Goal: Task Accomplishment & Management: Complete application form

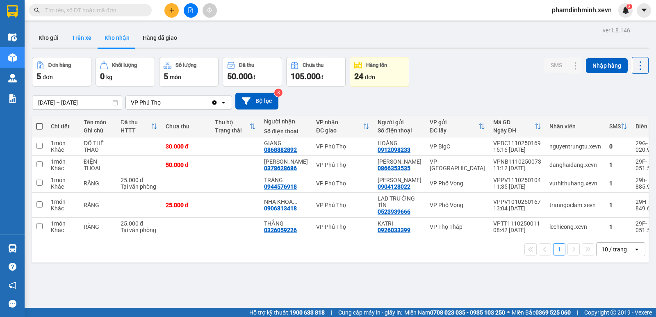
click at [82, 40] on button "Trên xe" at bounding box center [81, 38] width 33 height 20
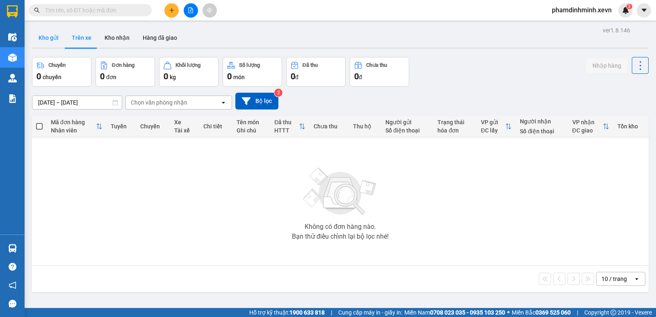
click at [54, 34] on button "Kho gửi" at bounding box center [48, 38] width 33 height 20
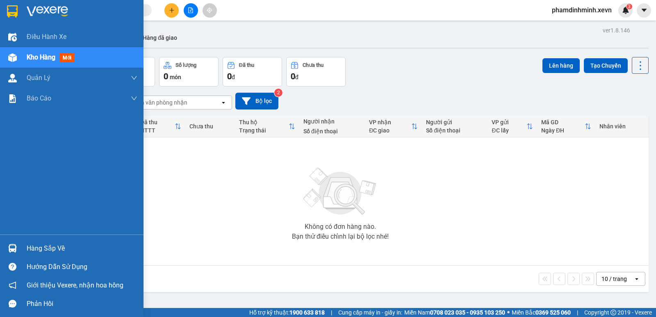
drag, startPoint x: 47, startPoint y: 253, endPoint x: 57, endPoint y: 250, distance: 10.6
click at [48, 252] on div "Hàng sắp về" at bounding box center [82, 248] width 111 height 12
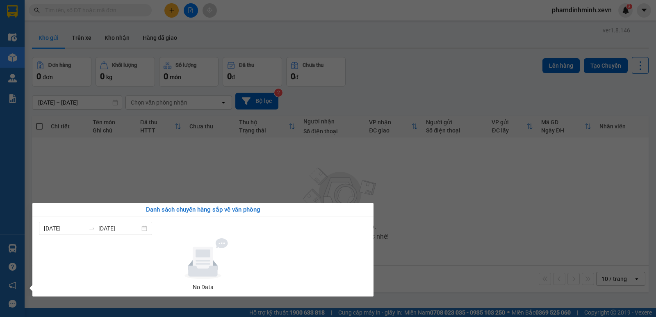
drag, startPoint x: 393, startPoint y: 224, endPoint x: 200, endPoint y: 128, distance: 215.9
click at [393, 223] on section "Kết quả tìm kiếm ( 0 ) Bộ lọc No Data phamdinhminh.xevn 3 Điều hành xe Kho hàng…" at bounding box center [328, 158] width 656 height 317
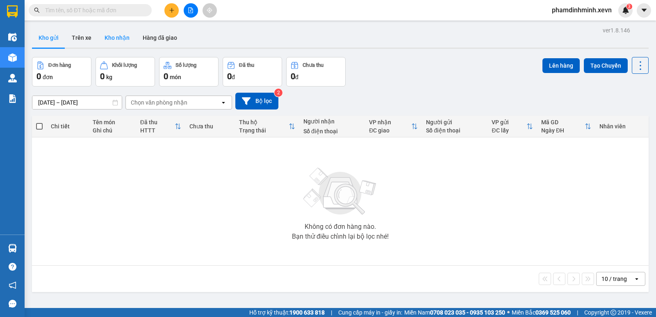
click at [122, 41] on button "Kho nhận" at bounding box center [117, 38] width 38 height 20
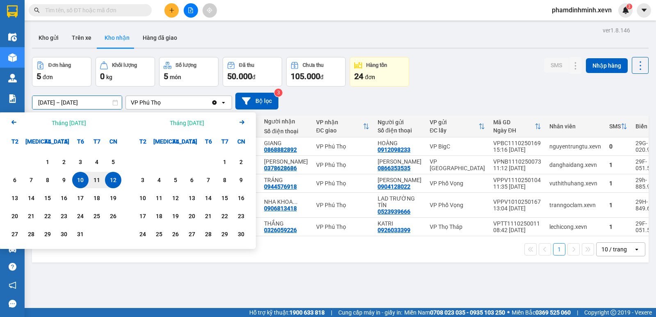
drag, startPoint x: 54, startPoint y: 100, endPoint x: 47, endPoint y: 107, distance: 9.6
click at [47, 107] on input "10/10/2025 – 12/10/2025" at bounding box center [76, 102] width 89 height 13
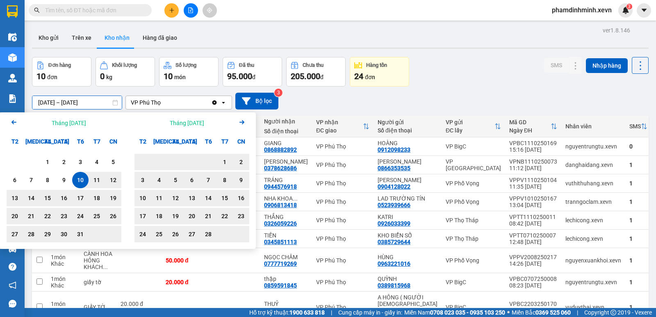
type input "10/01/2025 – 12/10/2025"
click at [173, 9] on icon "plus" at bounding box center [172, 10] width 6 height 6
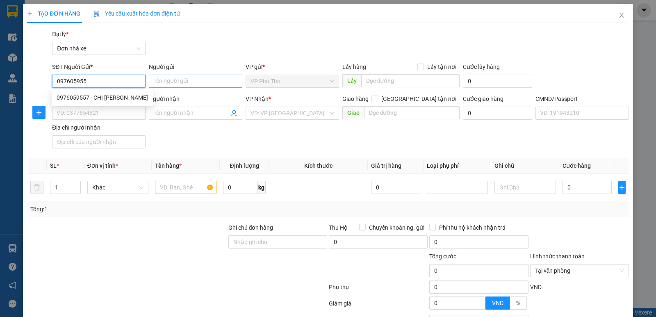
type input "0976059557"
click at [102, 100] on div "0976059557 - CHỊ HÀ" at bounding box center [102, 97] width 91 height 9
type input "CHỊ HÀ"
type input "0971379856"
type input "LÂM"
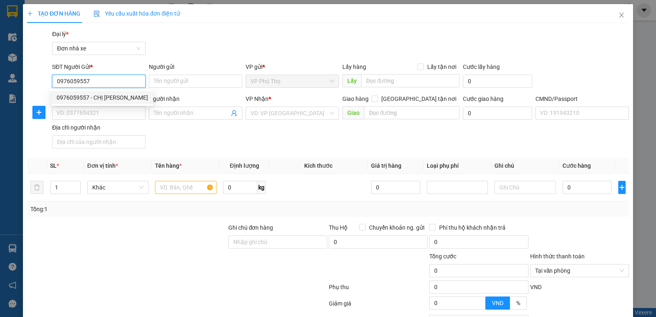
type input "CUI XUAN LAM-025205003383"
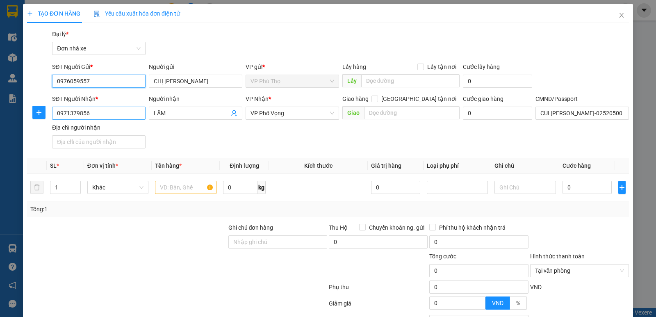
type input "0976059557"
click at [106, 111] on input "0971379856" at bounding box center [98, 113] width 93 height 13
click at [217, 141] on div "SĐT Người Nhận * 0971379856 Người nhận LÂM VP Nhận * VP Phố Vọng Giao hàng Giao…" at bounding box center [340, 122] width 580 height 57
click at [174, 187] on input "text" at bounding box center [185, 187] width 61 height 13
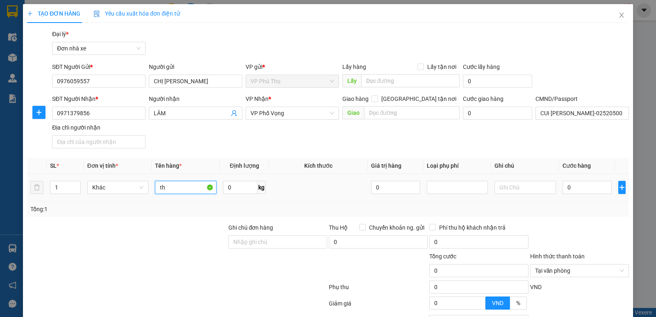
type input "t"
type input "THỰC PHẨM"
click at [227, 189] on input "0" at bounding box center [240, 187] width 34 height 13
type input "16"
click at [195, 232] on div at bounding box center [126, 237] width 201 height 29
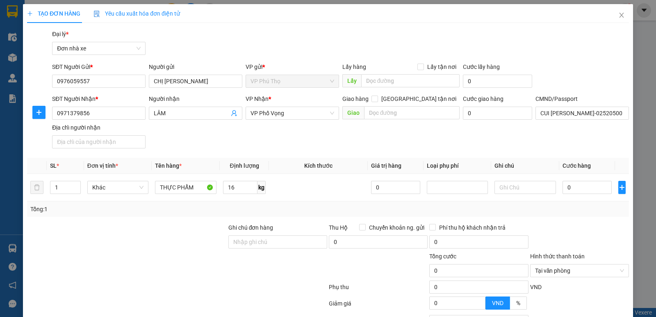
click at [243, 143] on div "SĐT Người Nhận * 0971379856 Người nhận LÂM VP Nhận * VP Phố Vọng Giao hàng Giao…" at bounding box center [340, 122] width 580 height 57
drag, startPoint x: 573, startPoint y: 204, endPoint x: 573, endPoint y: 191, distance: 13.1
click at [573, 204] on div "Tổng: 1" at bounding box center [327, 208] width 595 height 9
click at [573, 186] on input "0" at bounding box center [586, 187] width 49 height 13
type input "4"
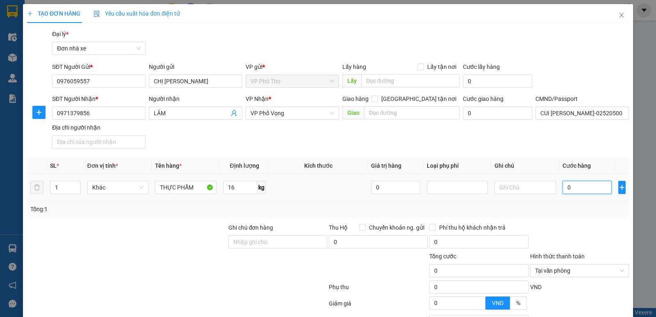
type input "4"
type input "40"
type input "40.000"
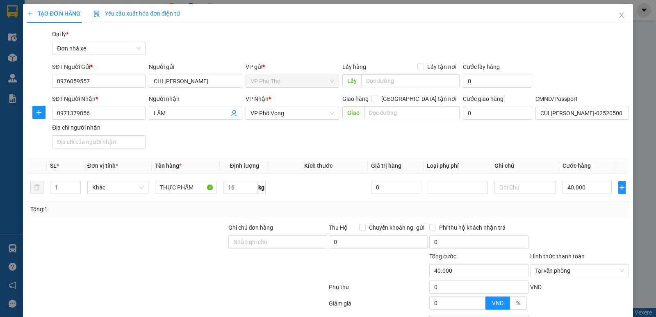
click at [577, 207] on div "Tổng: 1" at bounding box center [327, 208] width 595 height 9
click at [348, 139] on div "SĐT Người Nhận * 0971379856 Người nhận LÂM VP Nhận * VP Phố Vọng Giao hàng Giao…" at bounding box center [340, 122] width 580 height 57
click at [234, 190] on input "16" at bounding box center [240, 187] width 34 height 13
type input "15.5"
click at [364, 124] on div "SĐT Người Nhận * 0971379856 Người nhận LÂM VP Nhận * VP Phố Vọng Giao hàng Giao…" at bounding box center [340, 122] width 580 height 57
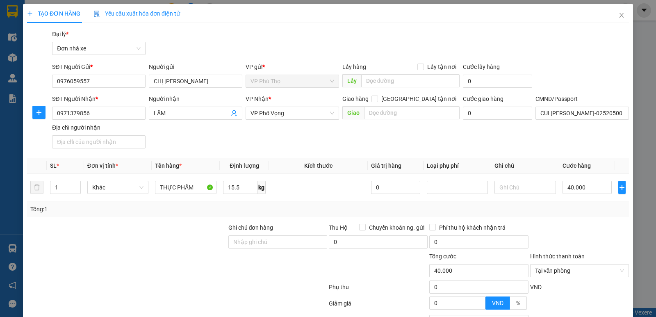
click at [375, 145] on div "SĐT Người Nhận * 0971379856 Người nhận LÂM VP Nhận * VP Phố Vọng Giao hàng Giao…" at bounding box center [340, 122] width 580 height 57
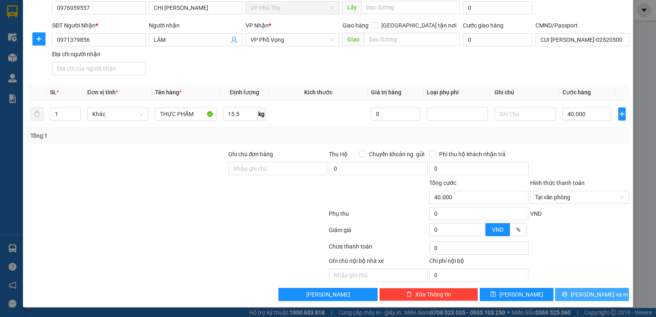
click at [586, 291] on span "Lưu và In" at bounding box center [598, 294] width 57 height 9
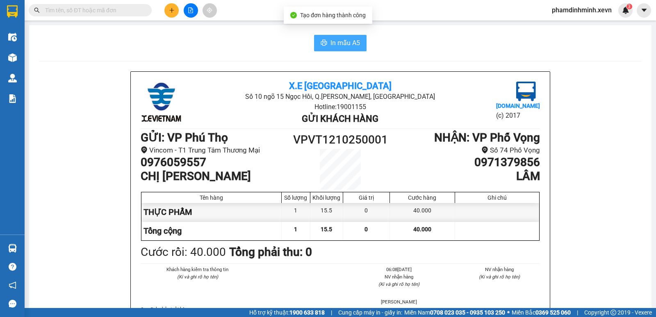
click at [348, 42] on span "In mẫu A5" at bounding box center [345, 43] width 30 height 10
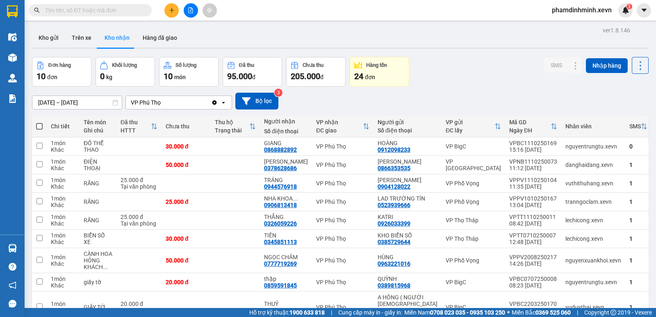
click at [465, 78] on div "Đơn hàng 10 đơn Khối lượng 0 kg Số lượng 10 món Đã thu 95.000 đ Chưa thu 205.00…" at bounding box center [340, 72] width 616 height 30
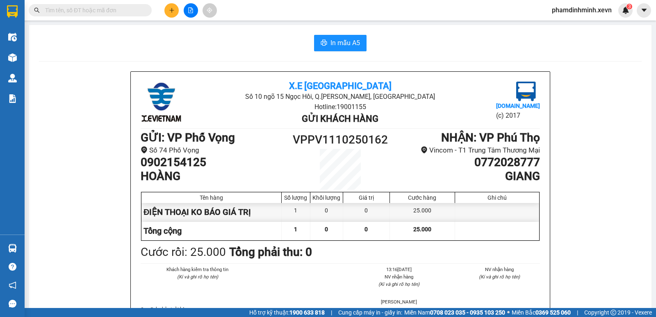
click at [125, 11] on input "text" at bounding box center [93, 10] width 97 height 9
paste input "0971379856"
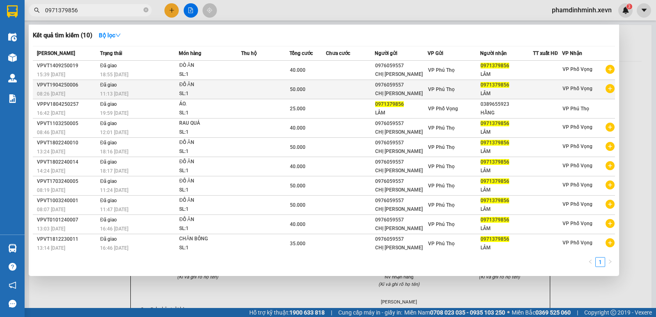
type input "0971379856"
click at [236, 82] on div "ĐỒ ĂN" at bounding box center [209, 84] width 61 height 9
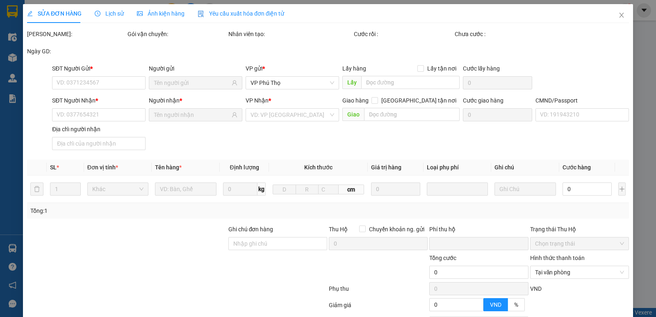
type input "0976059557"
type input "0971379856"
type input "CUI XUAN LAM-025205003383"
type input "0"
type input "50.000"
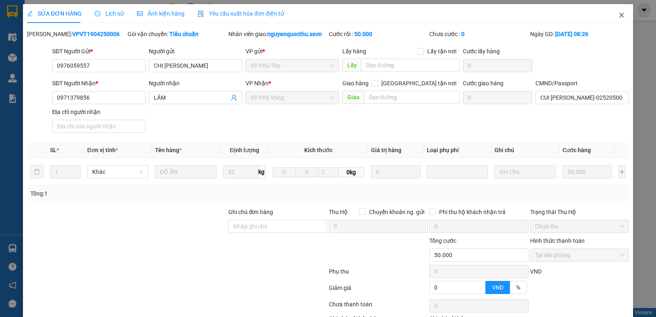
click at [618, 14] on icon "close" at bounding box center [621, 15] width 7 height 7
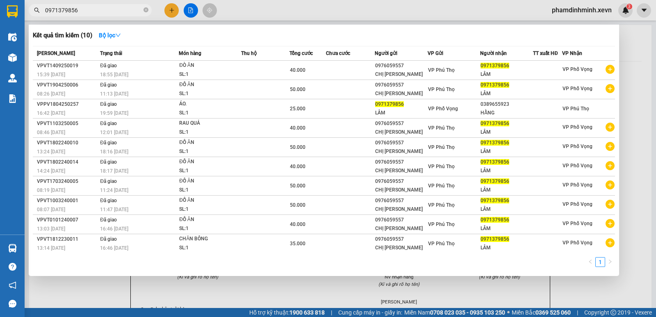
click at [95, 7] on input "0971379856" at bounding box center [93, 10] width 97 height 9
drag, startPoint x: 362, startPoint y: 9, endPoint x: 333, endPoint y: 8, distance: 28.7
click at [362, 9] on div at bounding box center [328, 158] width 656 height 317
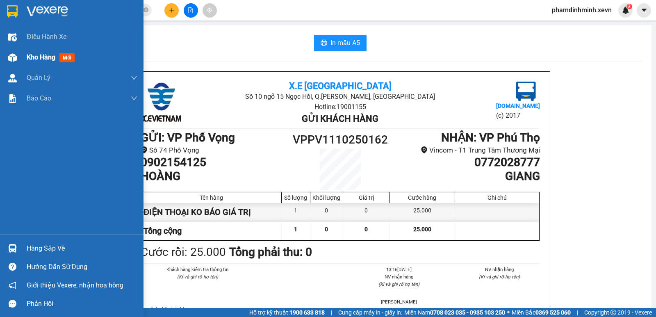
click at [38, 60] on span "Kho hàng" at bounding box center [41, 57] width 29 height 8
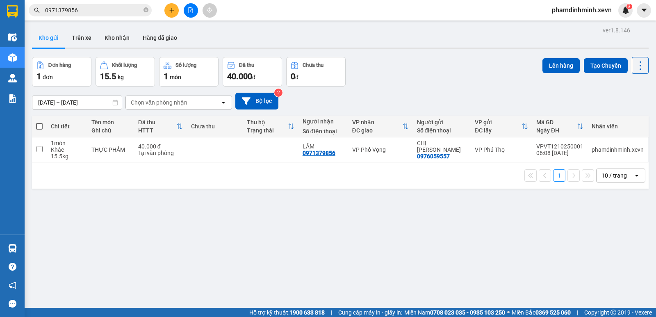
click at [157, 218] on div "ver 1.8.146 Kho gửi Trên xe Kho nhận Hàng đã giao Đơn hàng 1 đơn Khối lượng 15.…" at bounding box center [340, 183] width 623 height 317
click at [84, 42] on button "Trên xe" at bounding box center [81, 38] width 33 height 20
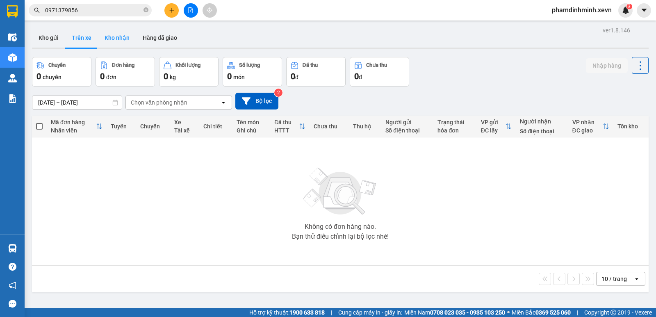
click at [114, 40] on button "Kho nhận" at bounding box center [117, 38] width 38 height 20
type input "10/01/2025 – 12/10/2025"
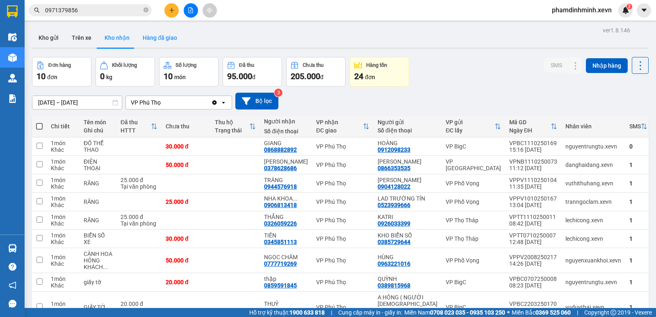
click at [160, 36] on button "Hàng đã giao" at bounding box center [160, 38] width 48 height 20
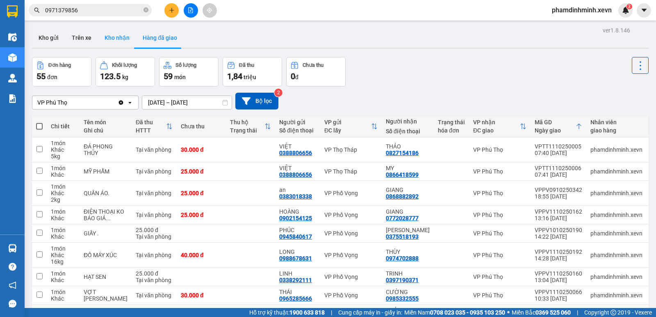
click at [120, 39] on button "Kho nhận" at bounding box center [117, 38] width 38 height 20
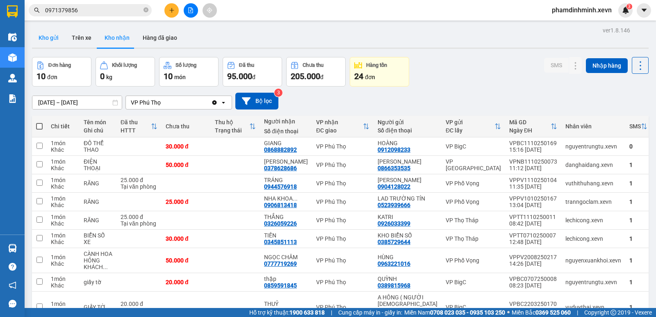
click at [51, 40] on button "Kho gửi" at bounding box center [48, 38] width 33 height 20
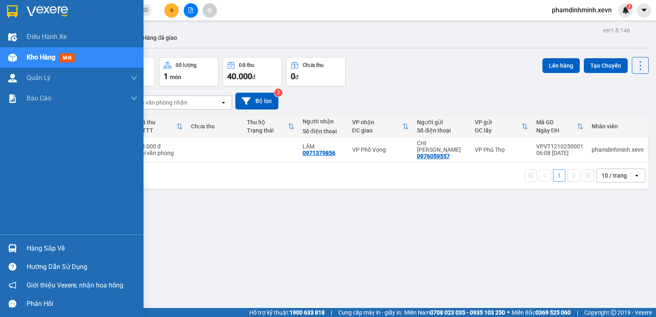
click at [63, 245] on div "Hàng sắp về" at bounding box center [82, 248] width 111 height 12
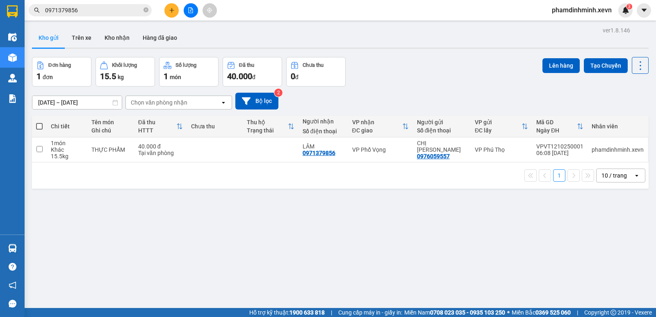
click at [509, 208] on section "Kết quả tìm kiếm ( 10 ) Bộ lọc Mã ĐH Trạng thái Món hàng Thu hộ Tổng cước Chưa …" at bounding box center [328, 158] width 656 height 317
click at [84, 32] on button "Trên xe" at bounding box center [81, 38] width 33 height 20
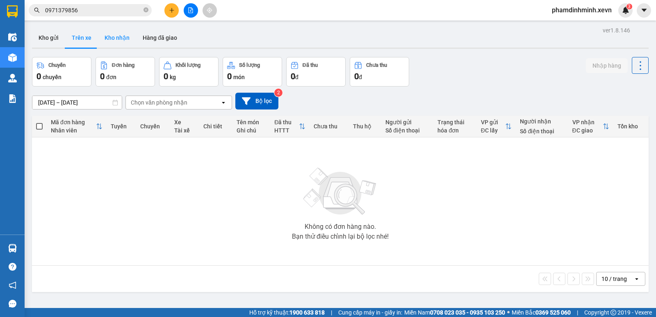
click at [113, 36] on button "Kho nhận" at bounding box center [117, 38] width 38 height 20
type input "10/01/2025 – 12/10/2025"
click at [113, 36] on button "Kho nhận" at bounding box center [117, 38] width 38 height 20
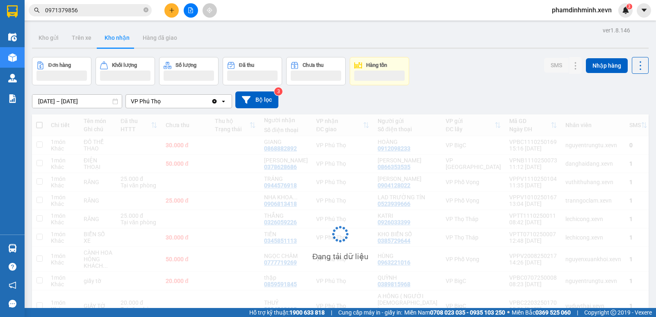
click at [439, 53] on div "ver 1.8.146 Kho gửi Trên xe Kho nhận Hàng đã giao Đơn hàng Khối lượng Số lượng …" at bounding box center [340, 197] width 623 height 345
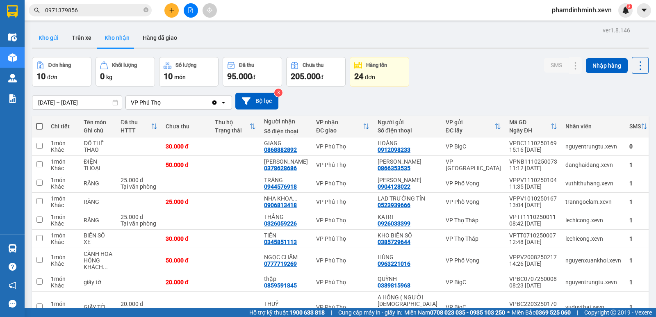
click at [33, 37] on button "Kho gửi" at bounding box center [48, 38] width 33 height 20
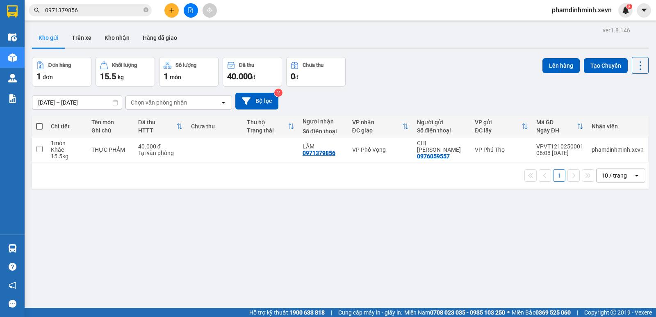
click at [52, 37] on button "Kho gửi" at bounding box center [48, 38] width 33 height 20
click at [86, 12] on input "0971379856" at bounding box center [93, 10] width 97 height 9
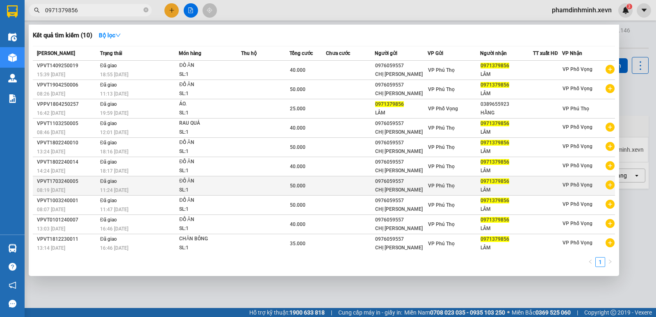
click at [300, 179] on td "50.000" at bounding box center [307, 185] width 36 height 19
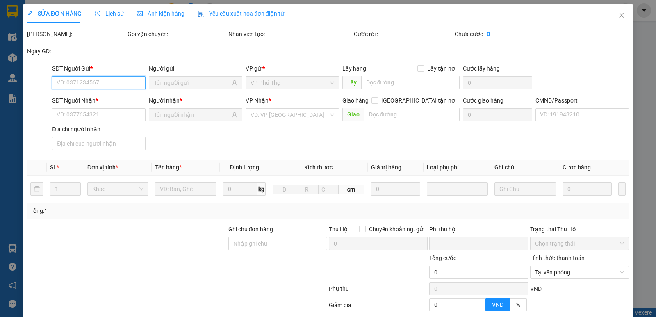
type input "0976059557"
type input "0971379856"
type input "CUI XUAN LAM-025205003383"
type input "0"
type input "50.000"
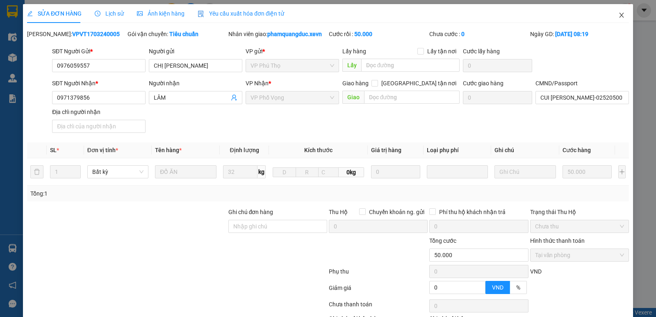
click at [618, 16] on icon "close" at bounding box center [621, 15] width 7 height 7
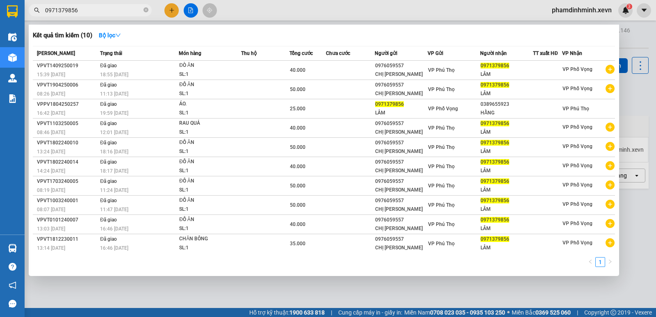
click at [100, 11] on input "0971379856" at bounding box center [93, 10] width 97 height 9
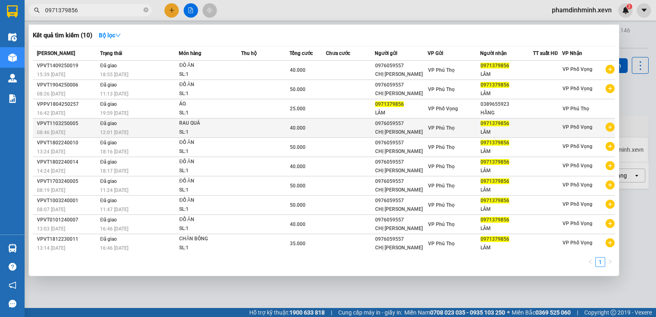
click at [277, 125] on td at bounding box center [265, 127] width 48 height 19
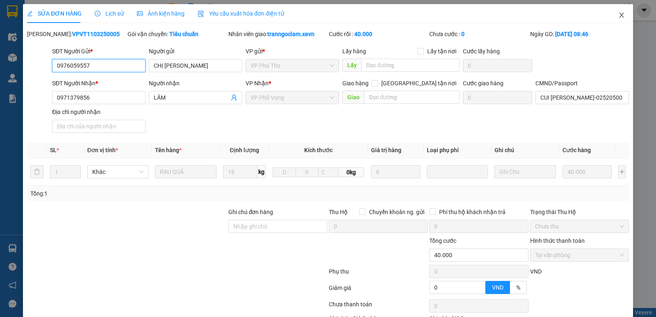
type input "0976059557"
type input "0971379856"
type input "CUI XUAN LAM-025205003383"
type input "0"
type input "40.000"
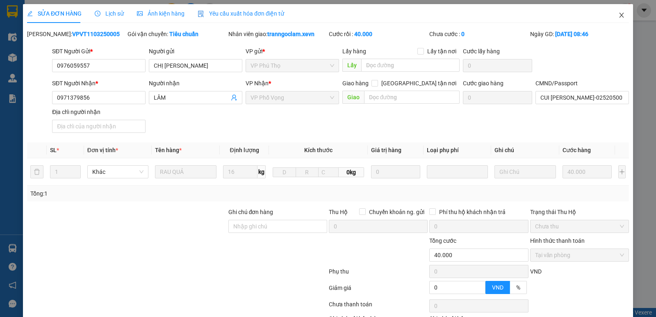
click at [618, 16] on icon "close" at bounding box center [621, 15] width 7 height 7
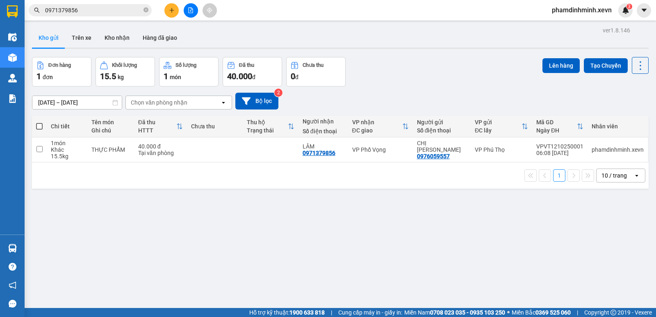
click at [108, 16] on span "0971379856" at bounding box center [90, 10] width 123 height 12
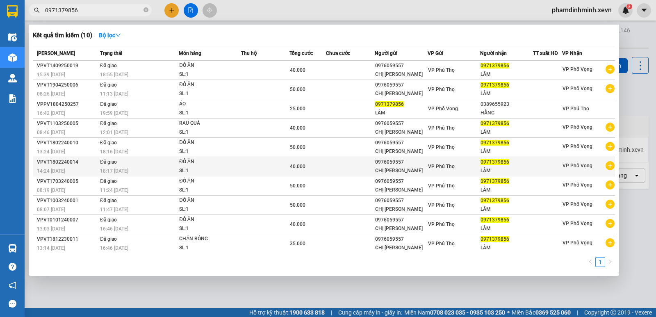
click at [275, 167] on td at bounding box center [265, 166] width 48 height 19
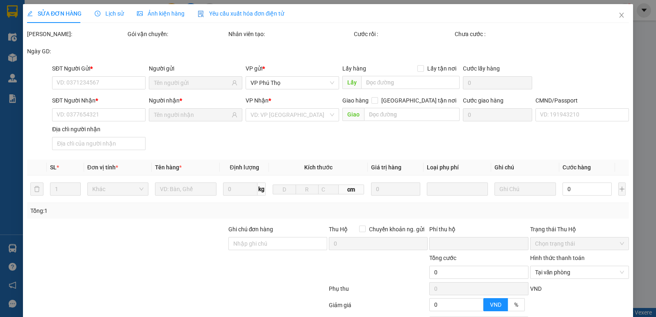
type input "0976059557"
type input "0971379856"
type input "CUI XUAN LAM-025205003383"
type input "0"
type input "40.000"
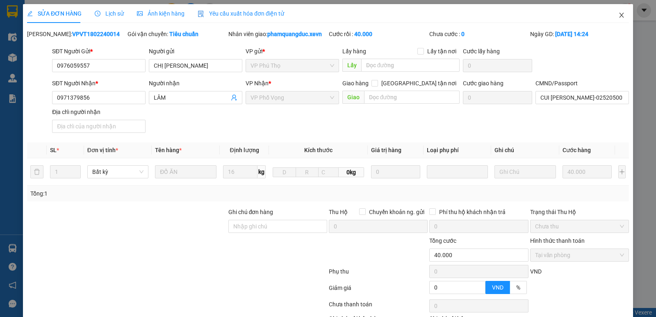
click at [618, 16] on icon "close" at bounding box center [621, 15] width 7 height 7
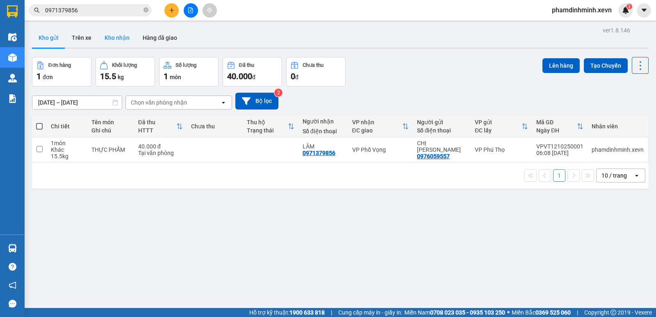
click at [117, 37] on button "Kho nhận" at bounding box center [117, 38] width 38 height 20
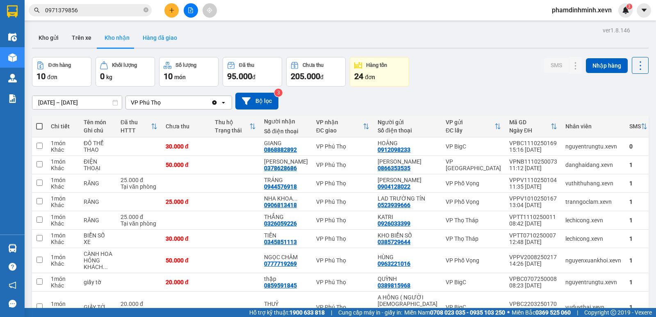
click at [161, 36] on button "Hàng đã giao" at bounding box center [160, 38] width 48 height 20
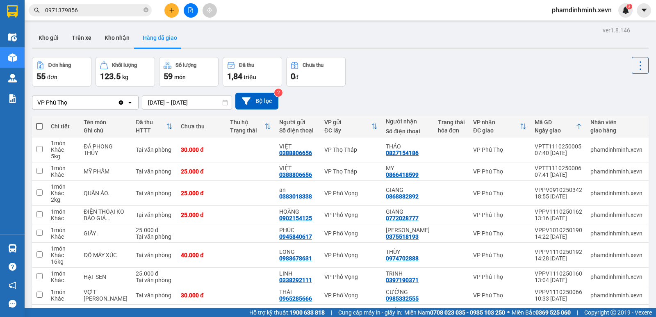
click at [516, 92] on div "VP Phú Thọ Clear value open 10/10/2025 – 12/10/2025 Press the down arrow key to…" at bounding box center [340, 100] width 616 height 29
click at [442, 88] on div "VP Phú Thọ Clear value open 10/10/2025 – 12/10/2025 Press the down arrow key to…" at bounding box center [340, 100] width 616 height 29
click at [463, 79] on div "Đơn hàng 55 đơn Khối lượng 123.5 kg Số lượng 59 món Đã thu 1,84 triệu Chưa thu …" at bounding box center [340, 72] width 616 height 30
click at [471, 82] on div "Đơn hàng 55 đơn Khối lượng 123.5 kg Số lượng 59 món Đã thu 1,84 triệu Chưa thu …" at bounding box center [340, 72] width 616 height 30
click at [124, 37] on button "Kho nhận" at bounding box center [117, 38] width 38 height 20
